Goal: Task Accomplishment & Management: Use online tool/utility

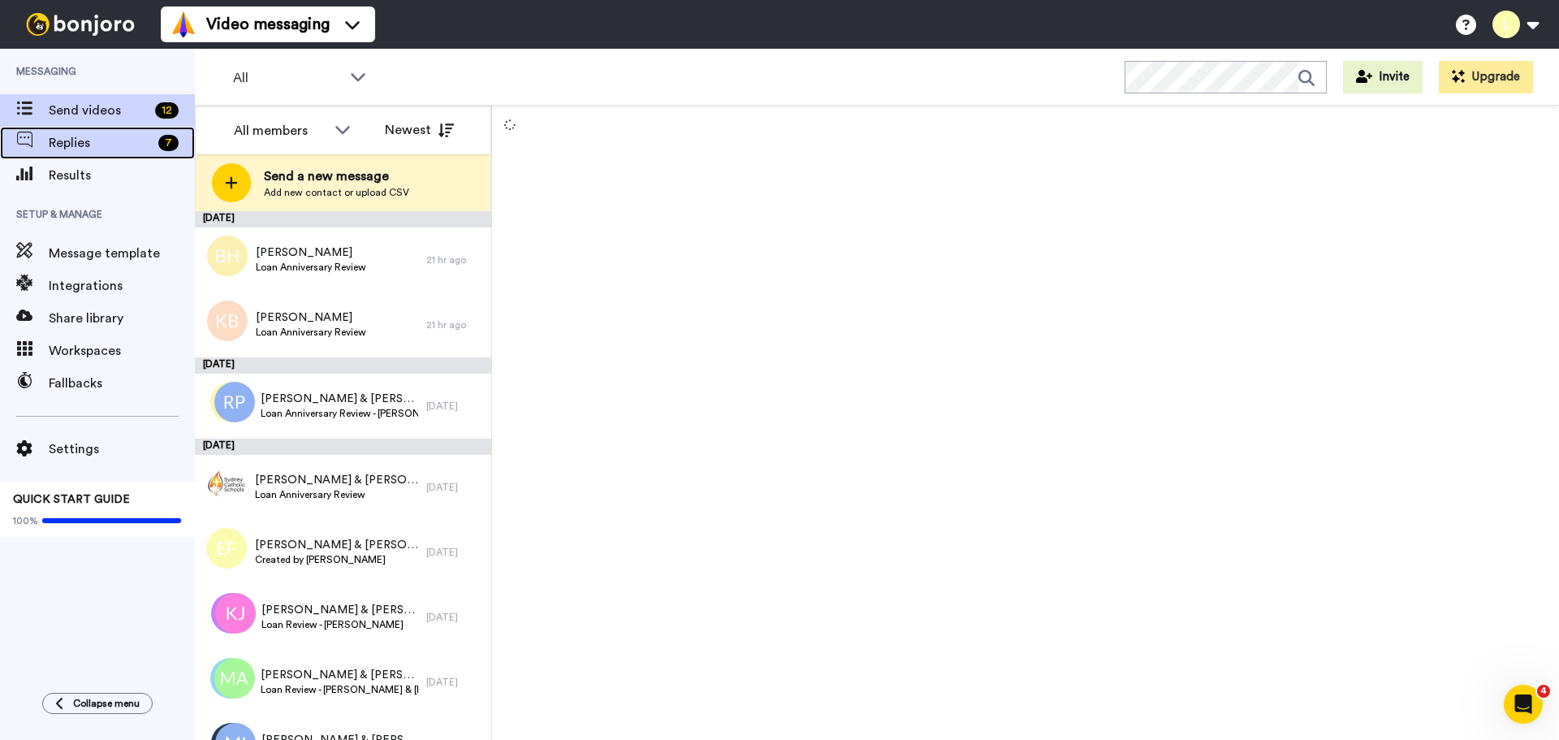
click at [82, 142] on span "Replies" at bounding box center [100, 142] width 103 height 19
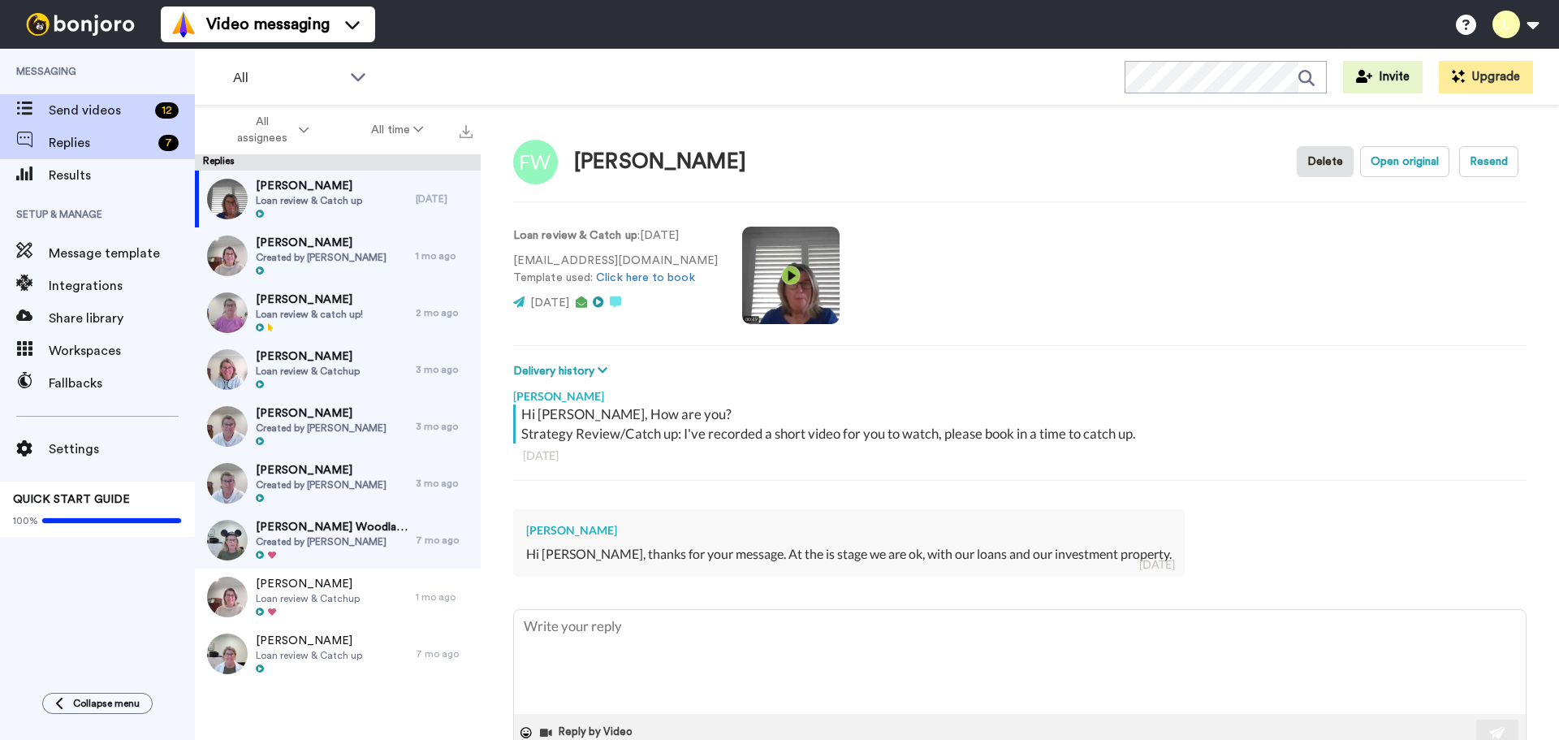
type textarea "x"
click at [104, 110] on span "Send videos" at bounding box center [99, 110] width 100 height 19
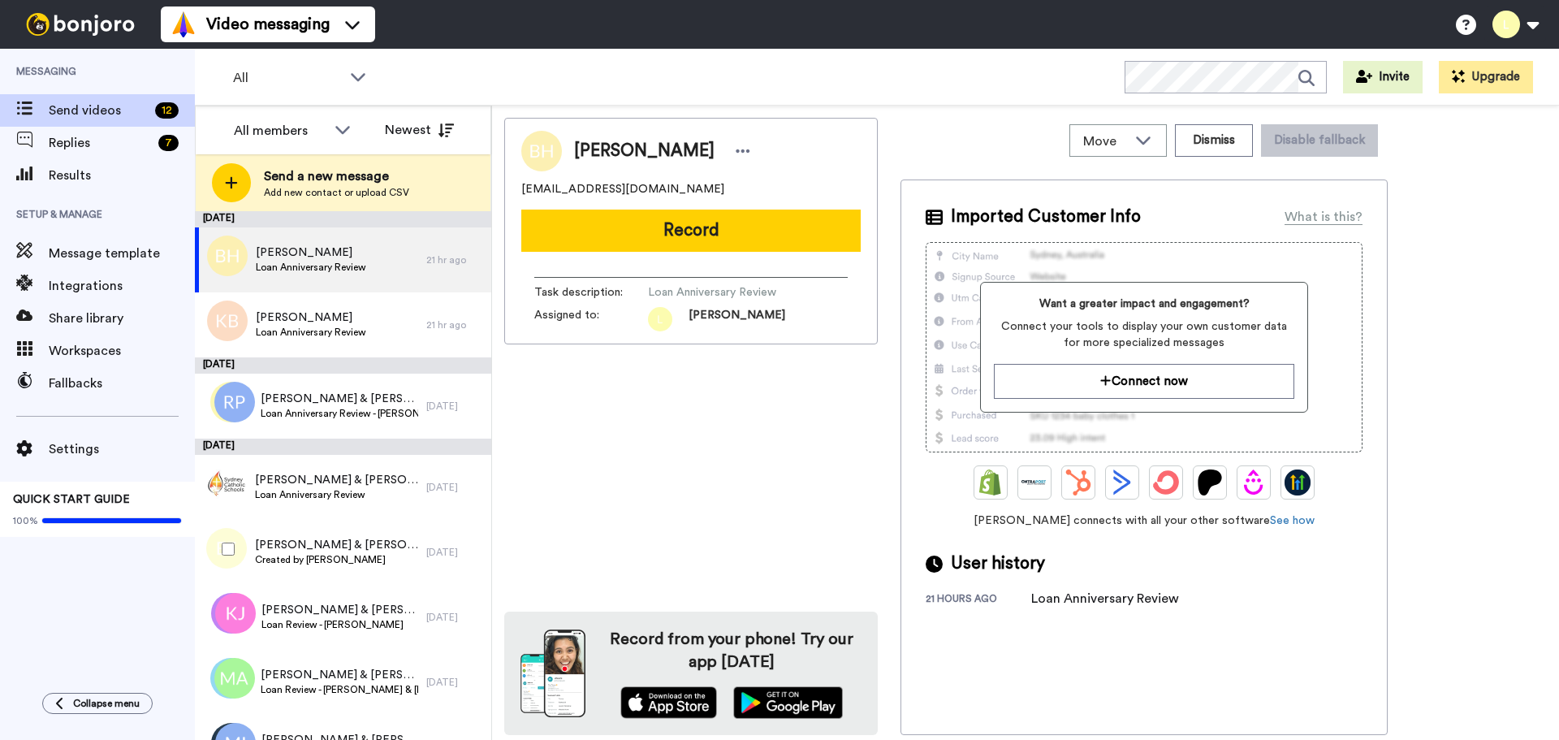
scroll to position [162, 0]
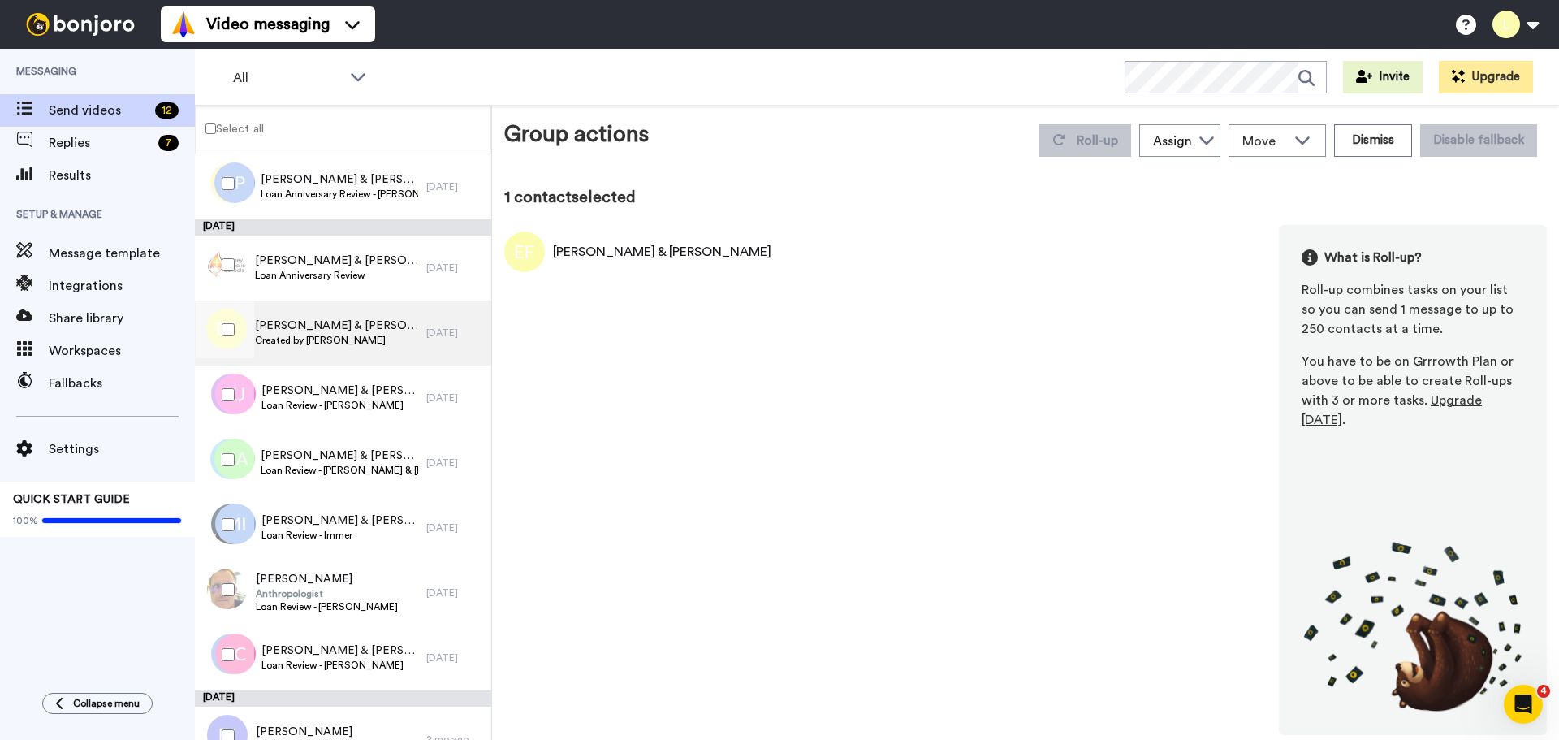
click at [339, 356] on div "Emma & David Fenton Created by Lara Watt" at bounding box center [310, 332] width 231 height 65
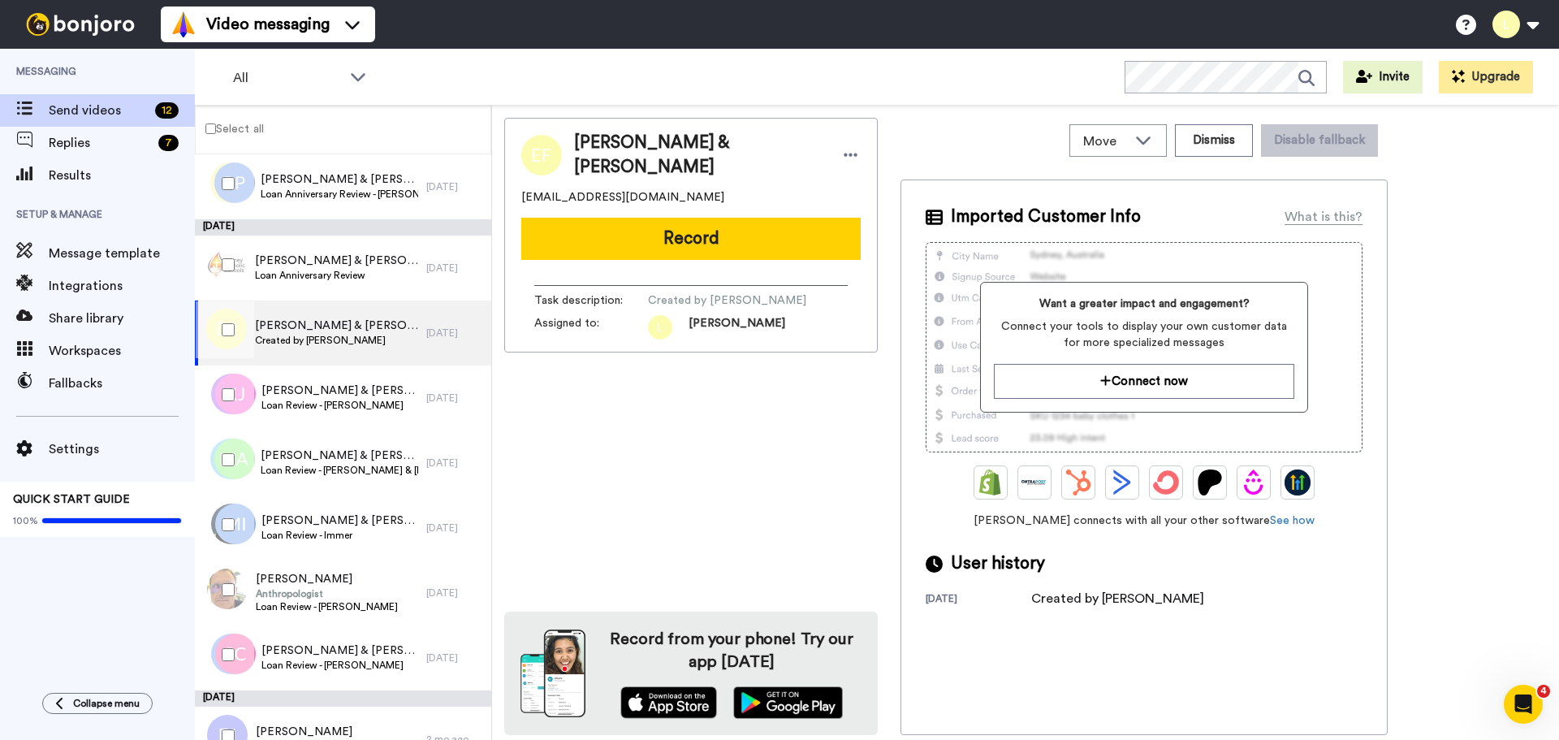
click at [348, 337] on span "Created by [PERSON_NAME]" at bounding box center [336, 340] width 163 height 13
click at [1174, 138] on div "Move WORKSPACES View all Default Task List + Add a new workspace Dismiss Disabl…" at bounding box center [1143, 140] width 487 height 45
click at [1160, 140] on div "Move" at bounding box center [1118, 140] width 96 height 31
click at [982, 140] on div "Move WORKSPACES View all Default Task List + Add a new workspace Dismiss Disabl…" at bounding box center [1143, 140] width 487 height 45
click at [844, 153] on icon at bounding box center [851, 154] width 14 height 3
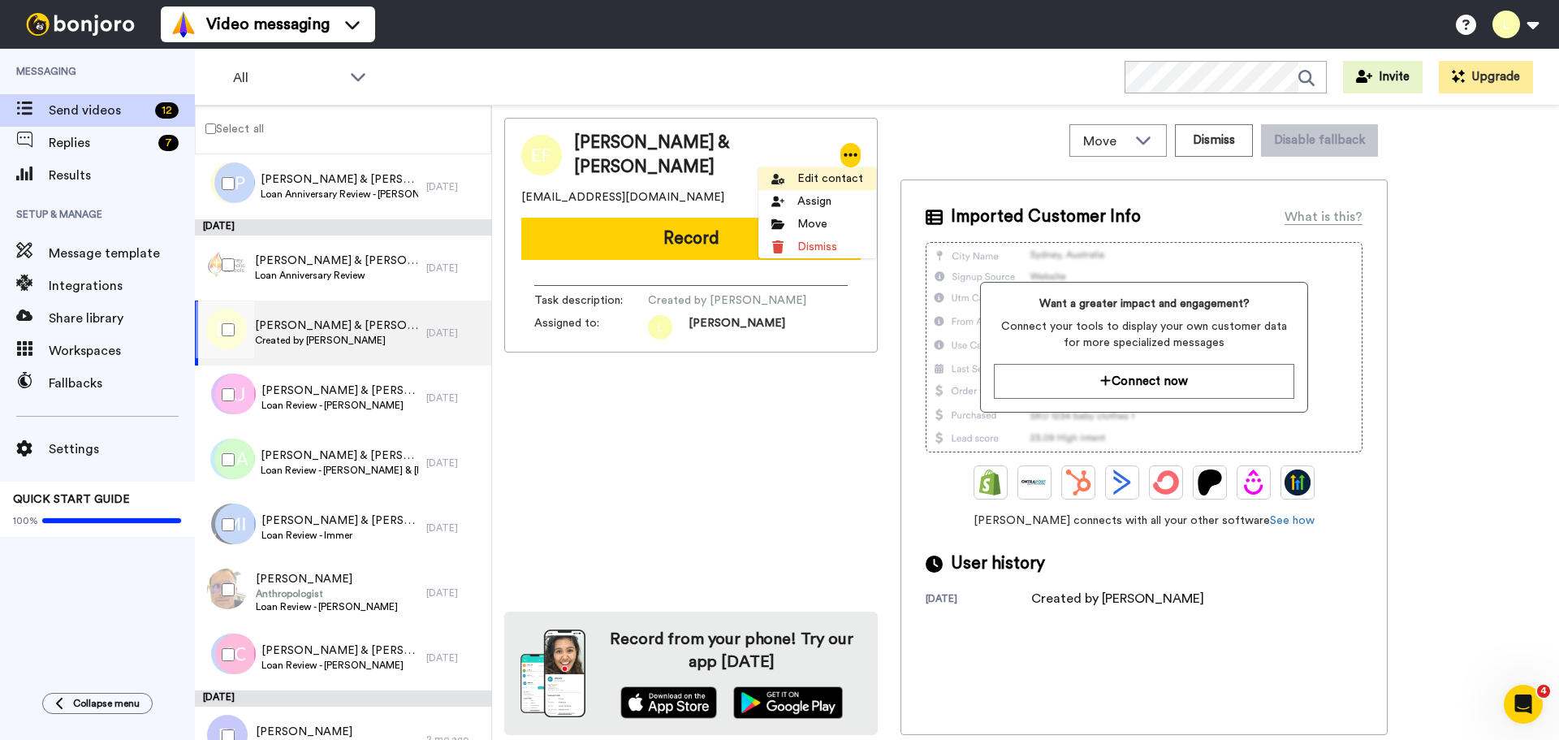
click at [848, 176] on li "Edit contact" at bounding box center [817, 178] width 118 height 23
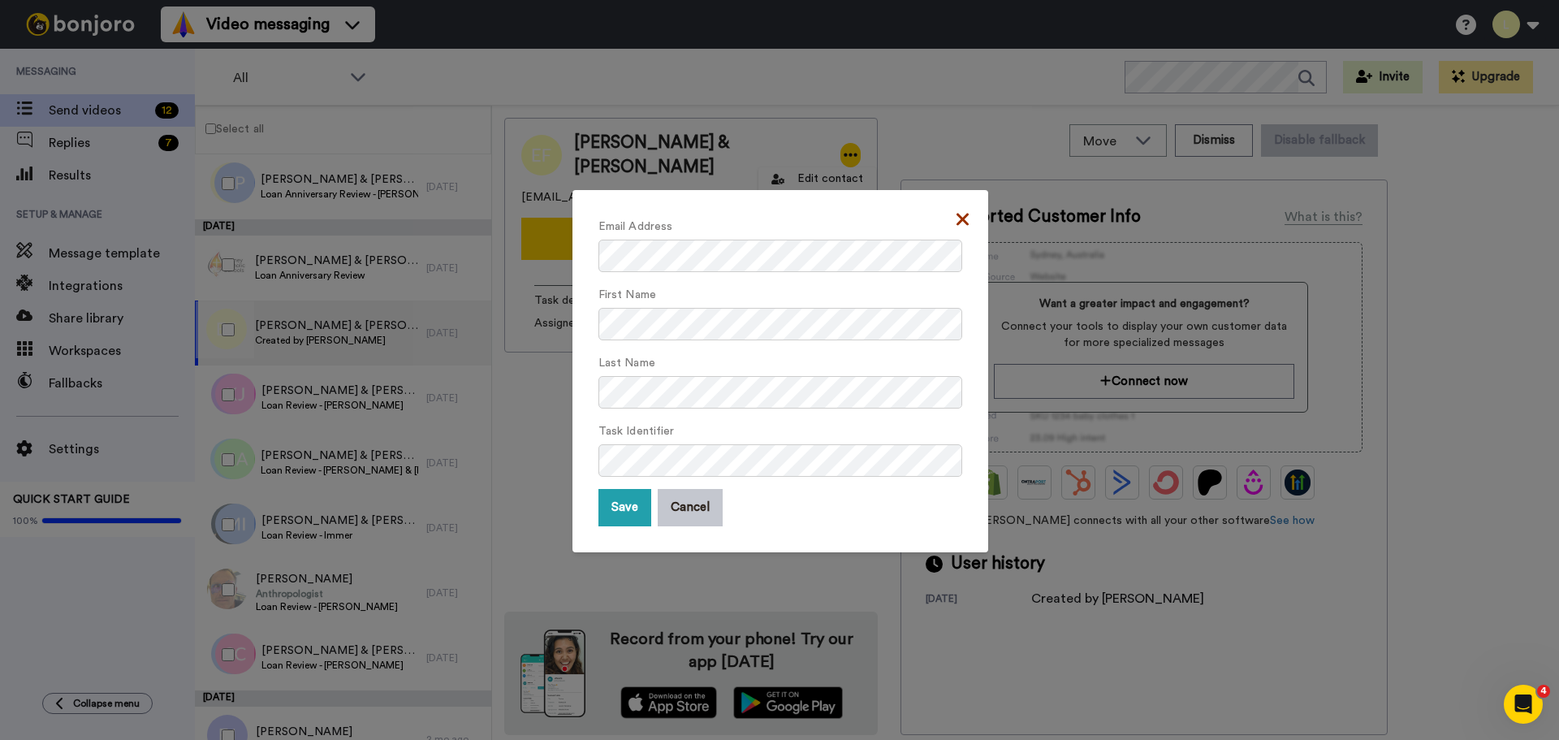
click at [961, 216] on icon at bounding box center [962, 218] width 12 height 19
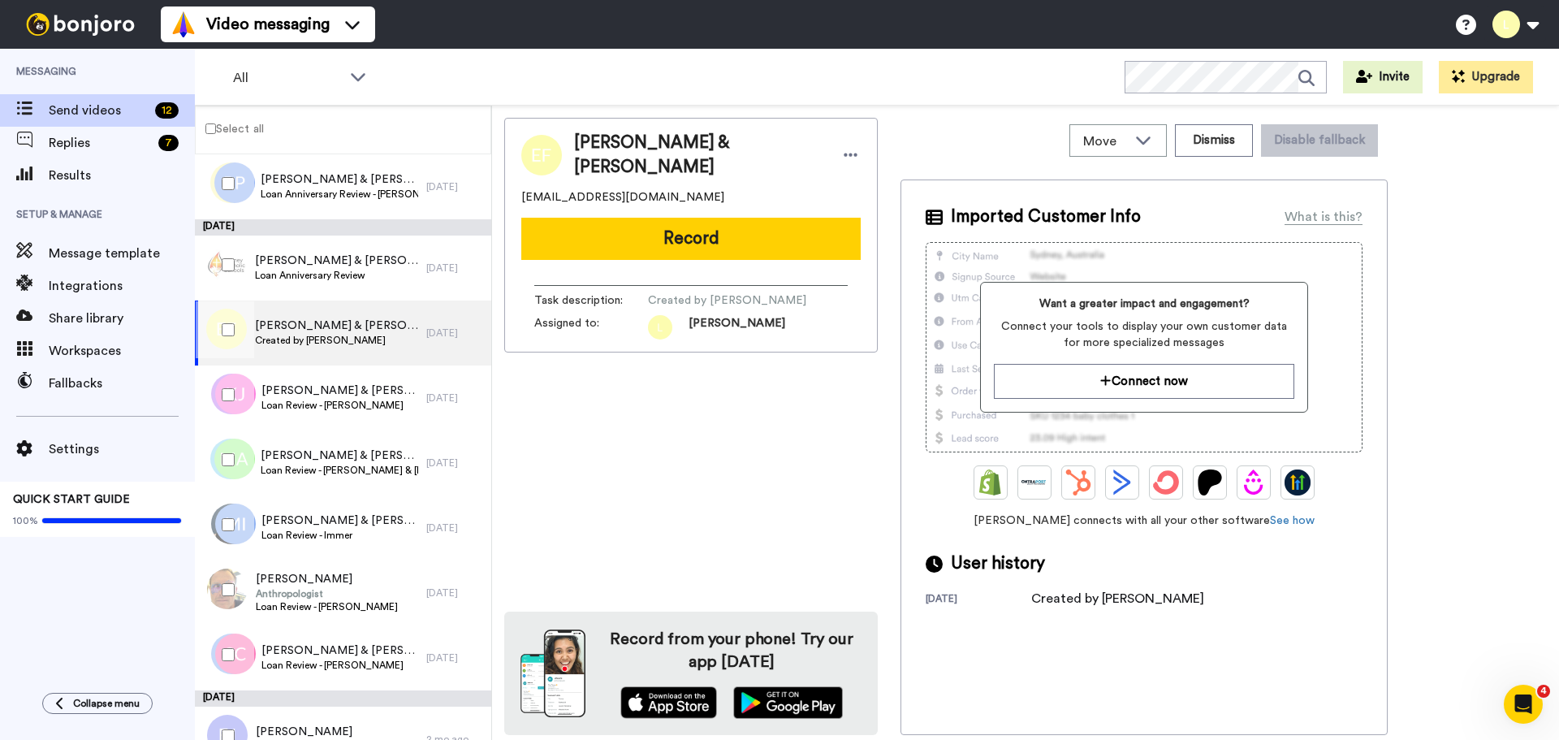
click at [652, 403] on div "Emma & David Fenton em_fenton@hotmail.com Record Task description : Created by …" at bounding box center [690, 426] width 373 height 617
click at [356, 419] on div "Kathryn & Christopher Loan Review - Jenkins" at bounding box center [310, 397] width 231 height 65
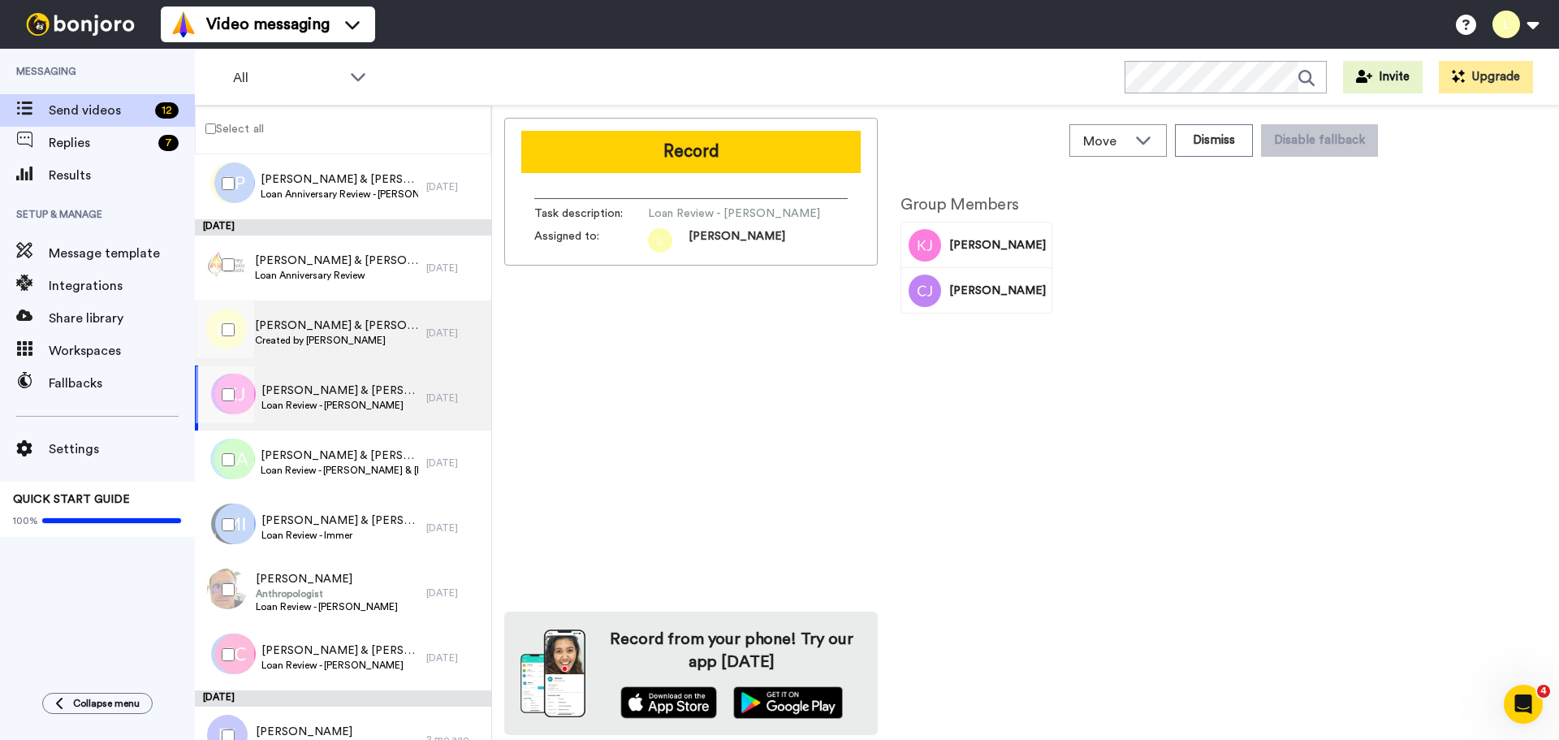
click at [365, 348] on div "Emma & David Fenton Created by Lara Watt" at bounding box center [310, 332] width 231 height 65
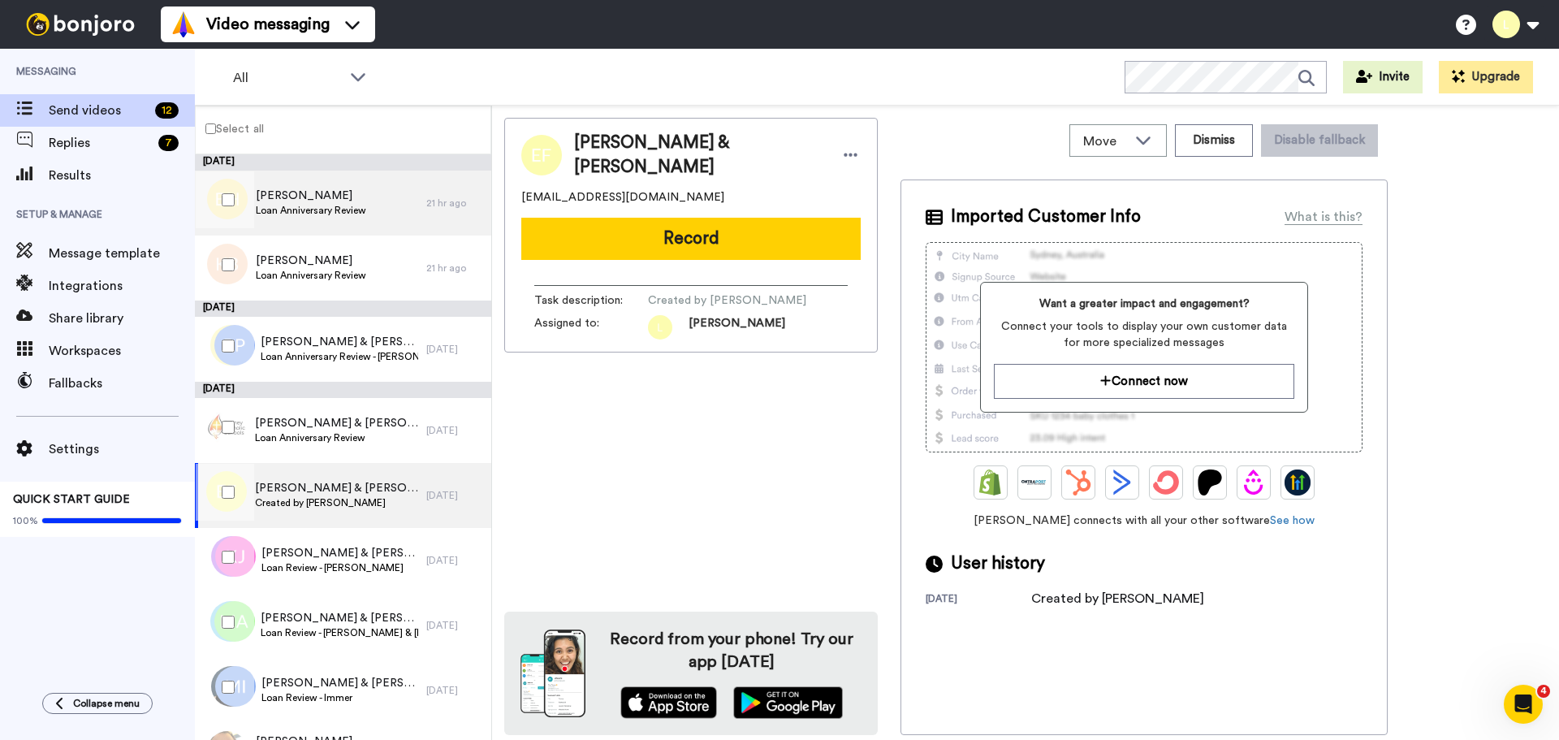
click at [342, 207] on span "Loan Anniversary Review" at bounding box center [311, 210] width 110 height 13
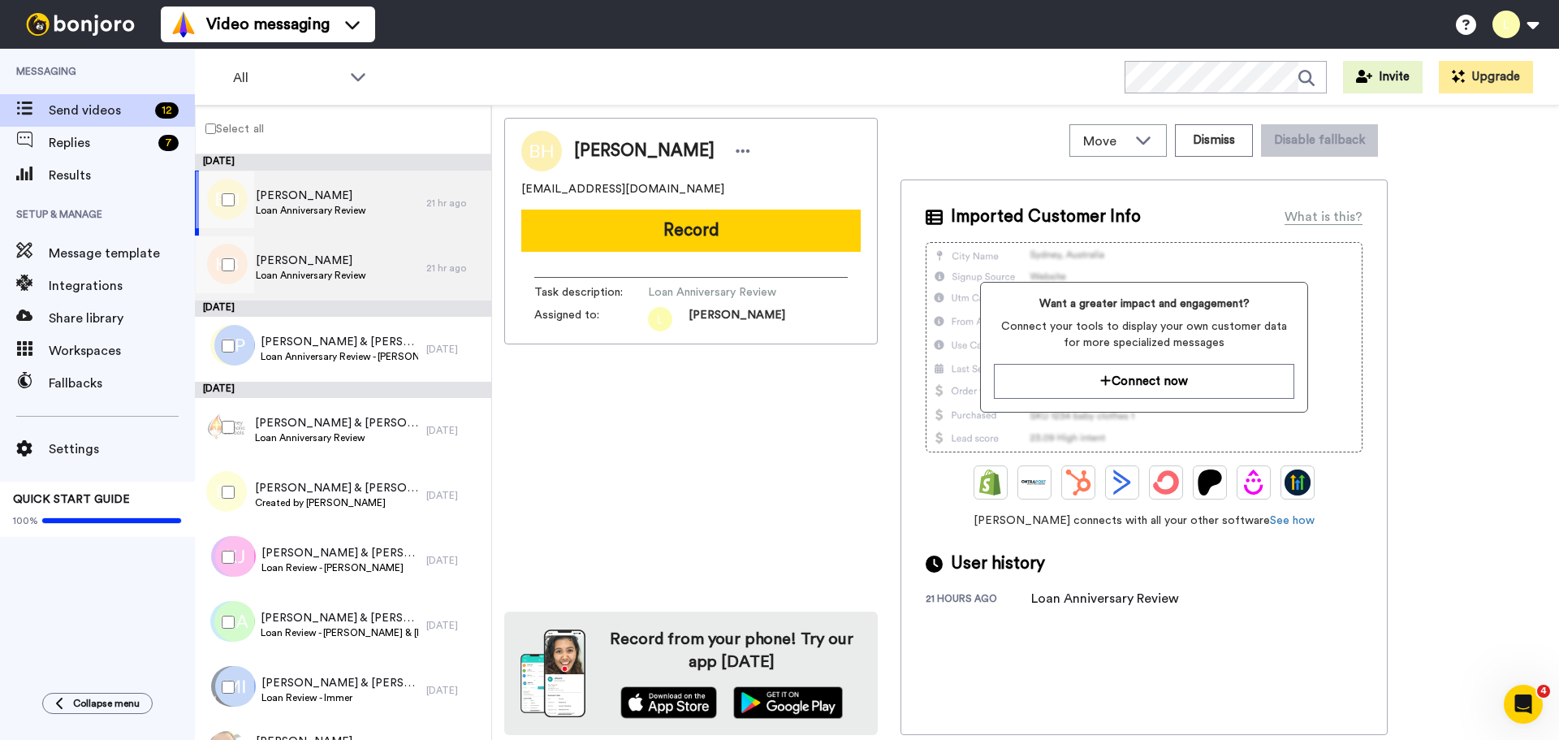
click at [318, 274] on span "Loan Anniversary Review" at bounding box center [311, 275] width 110 height 13
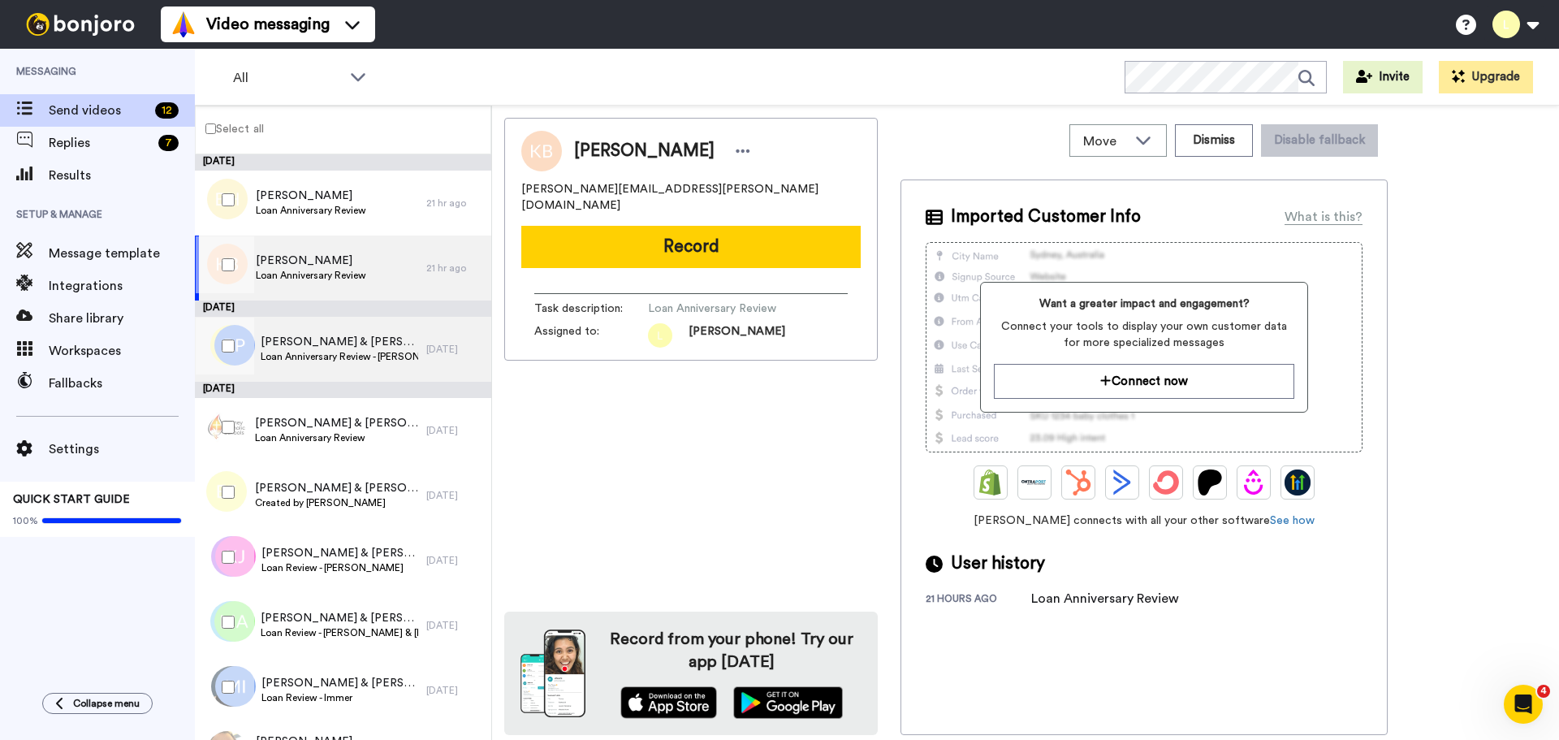
click at [371, 359] on span "Loan Anniversary Review - Russell & Grace" at bounding box center [340, 356] width 158 height 13
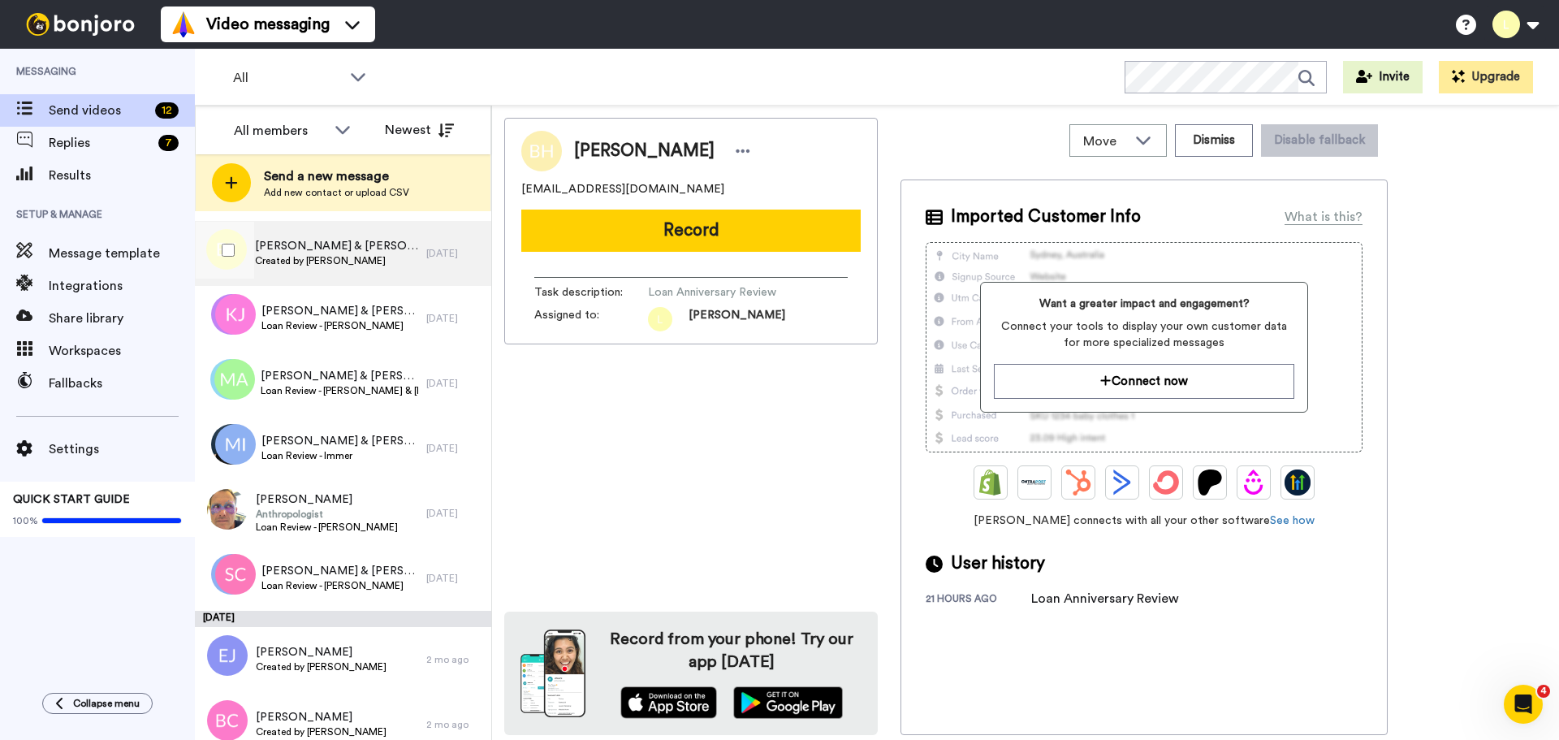
scroll to position [316, 0]
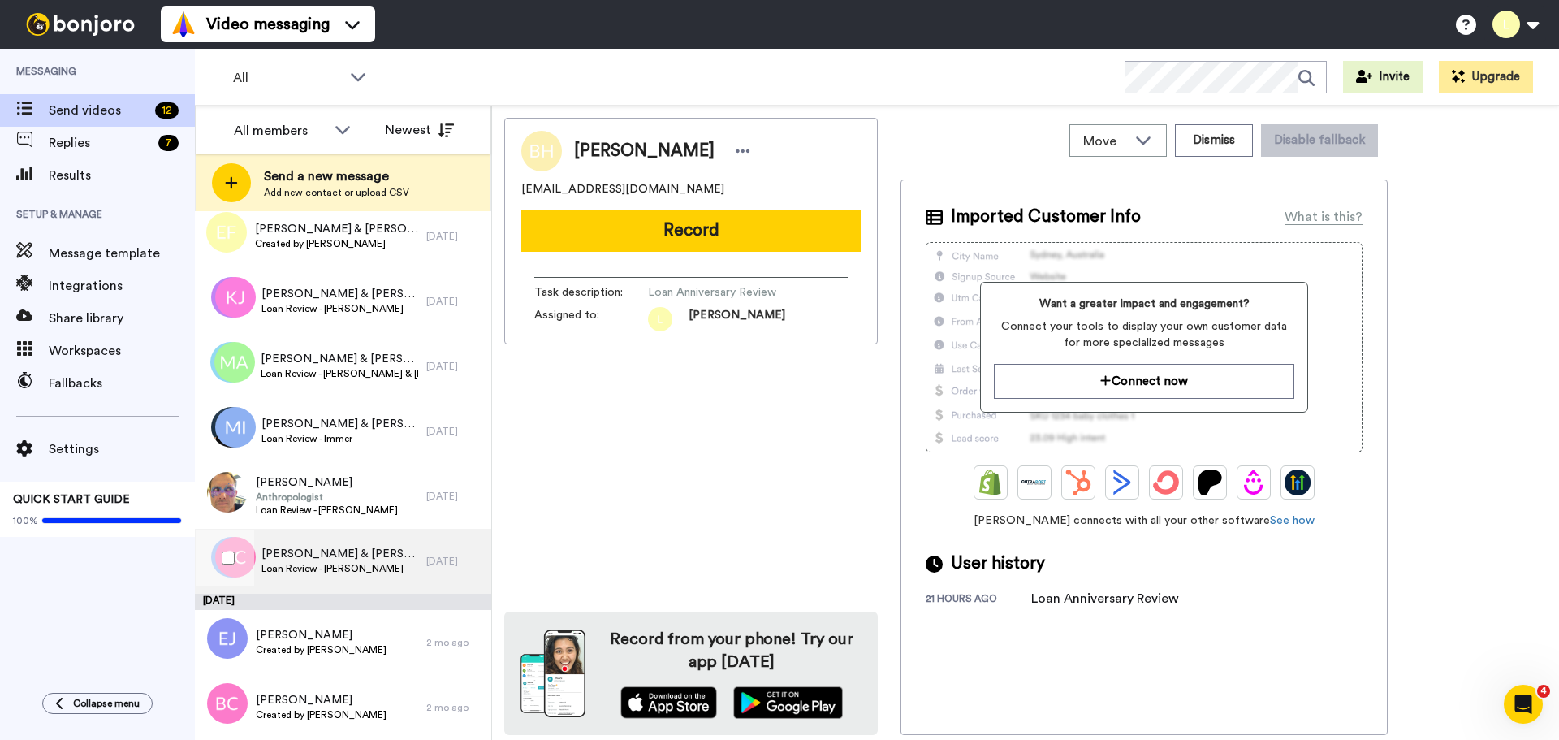
click at [358, 558] on span "Steven & Jacqueline" at bounding box center [339, 554] width 157 height 16
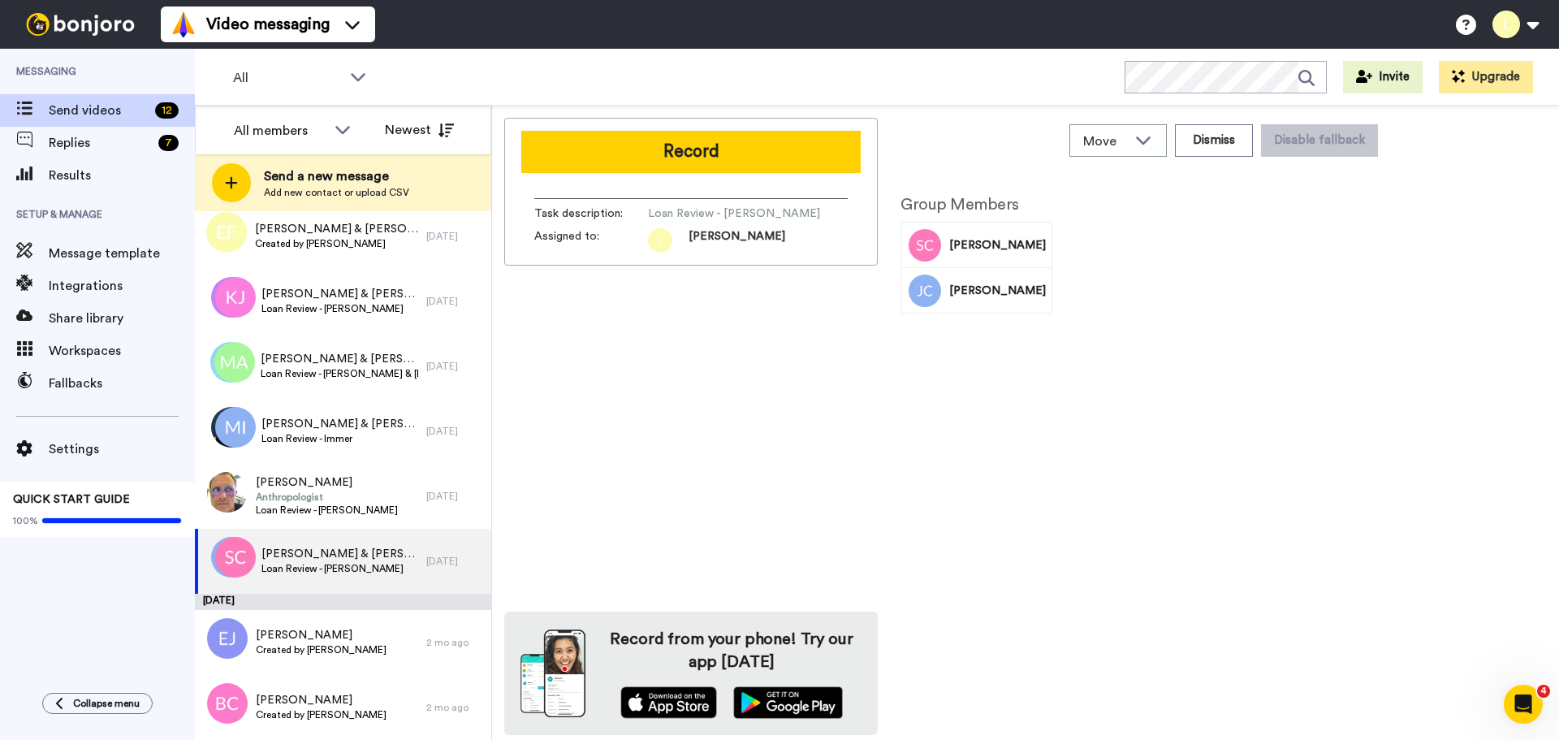
drag, startPoint x: 959, startPoint y: 205, endPoint x: 1055, endPoint y: 310, distance: 142.5
click at [1055, 310] on div "Group Members Steven Connors Jacqueline Connors" at bounding box center [976, 254] width 176 height 150
click at [1125, 342] on div "Group Members Steven Connors Jacqueline Connors" at bounding box center [1143, 456] width 487 height 555
drag, startPoint x: 986, startPoint y: 244, endPoint x: 1016, endPoint y: 329, distance: 89.6
click at [1016, 329] on div "Group Members Steven Connors Jacqueline Connors" at bounding box center [976, 254] width 176 height 150
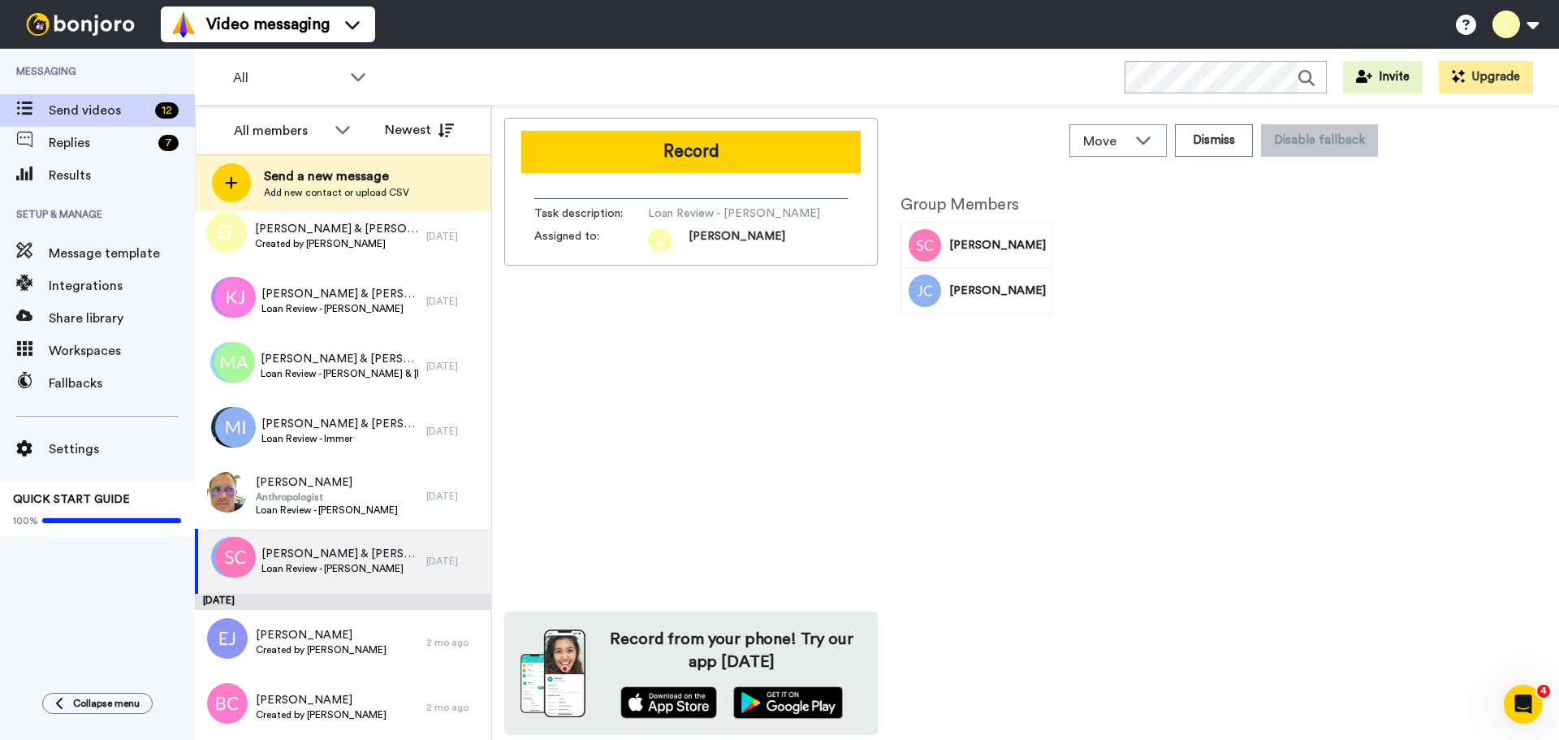
click at [1130, 324] on div "Group Members Steven Connors Jacqueline Connors" at bounding box center [1143, 456] width 487 height 555
click at [298, 563] on span "Loan Review - Connors" at bounding box center [339, 568] width 157 height 13
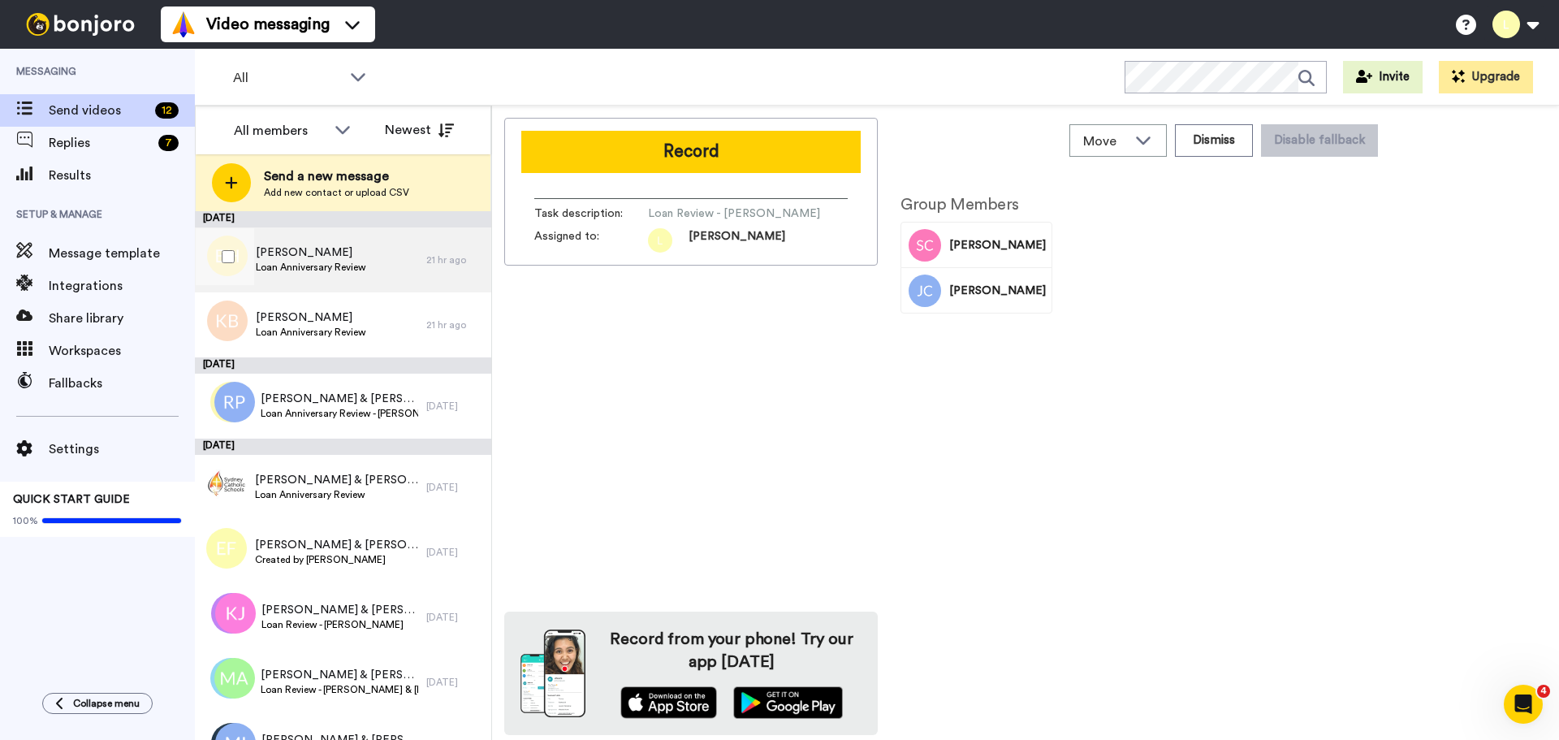
click at [321, 267] on span "Loan Anniversary Review" at bounding box center [311, 267] width 110 height 13
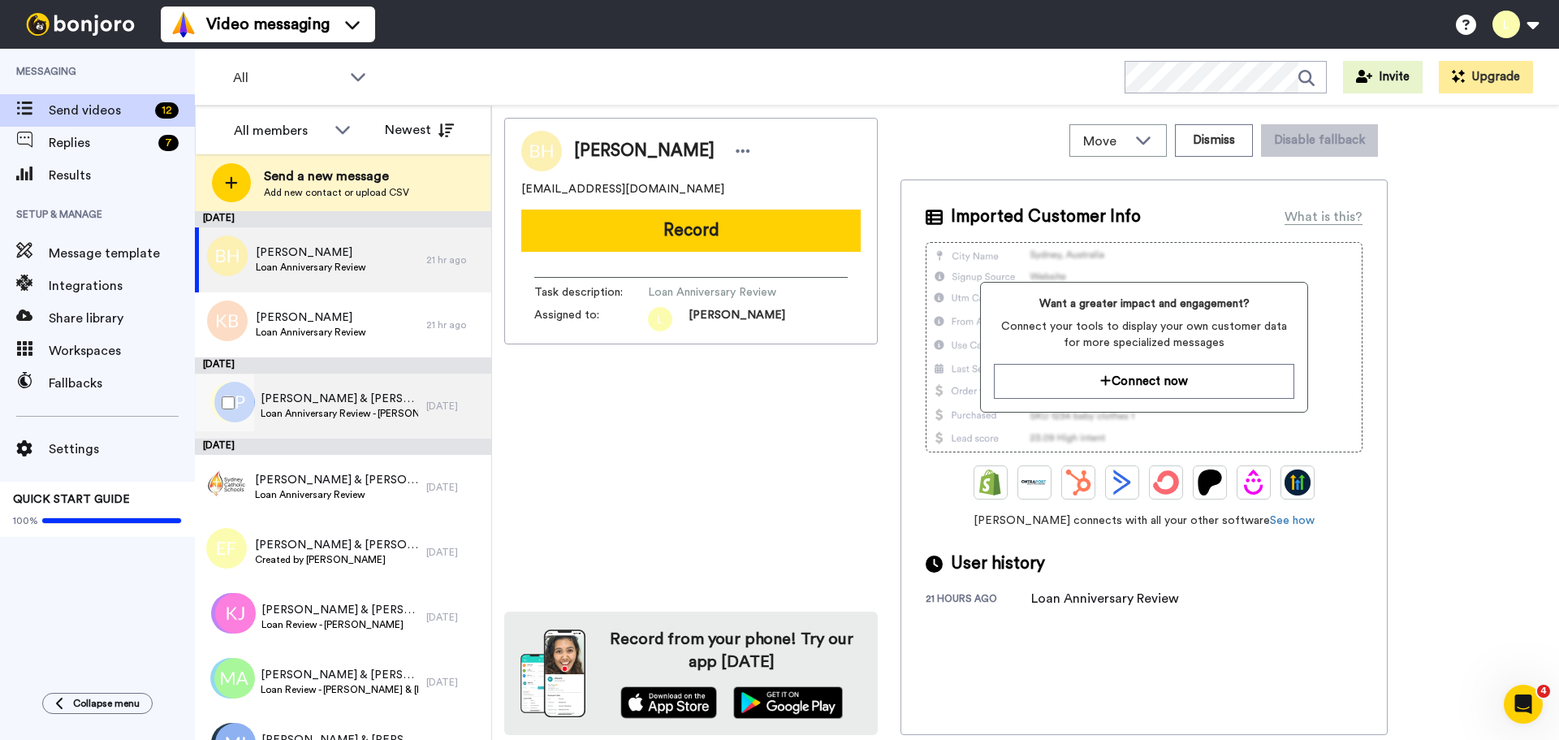
click at [378, 417] on span "Loan Anniversary Review - Russell & Grace" at bounding box center [340, 413] width 158 height 13
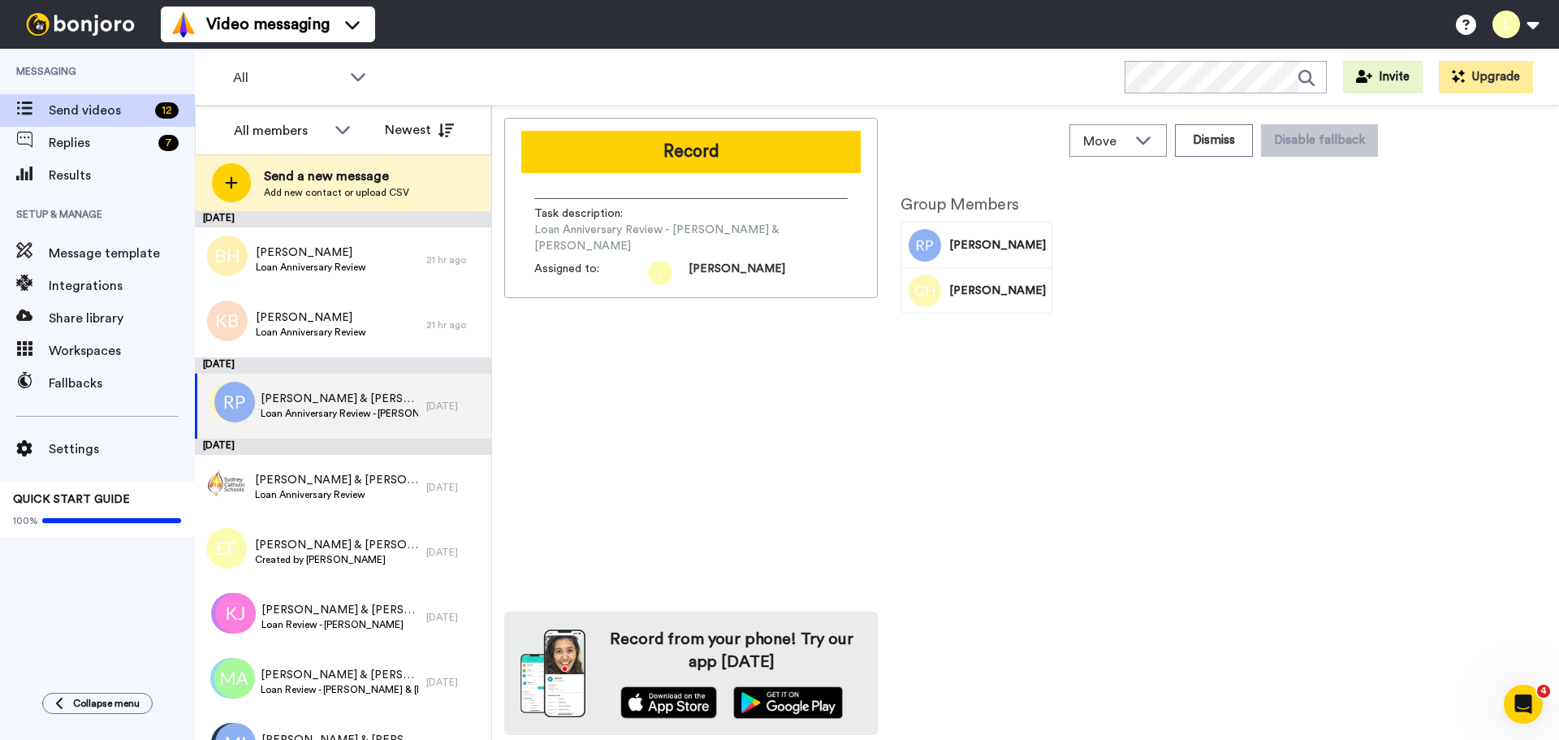
drag, startPoint x: 668, startPoint y: 425, endPoint x: 655, endPoint y: 430, distance: 13.9
click at [668, 425] on div "Record Task description : Loan Anniversary Review - Russell & Grace Assigned to…" at bounding box center [690, 426] width 373 height 617
